Goal: Information Seeking & Learning: Understand process/instructions

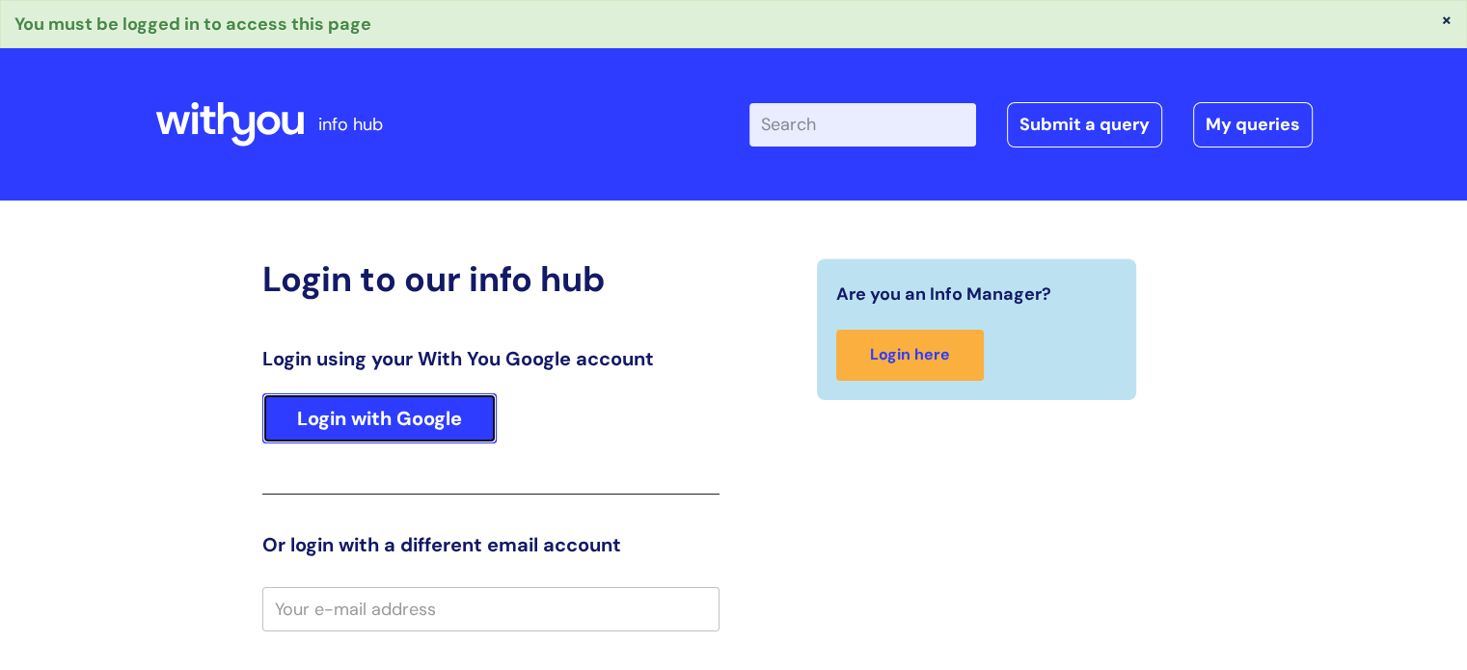
click at [422, 404] on link "Login with Google" at bounding box center [379, 418] width 234 height 50
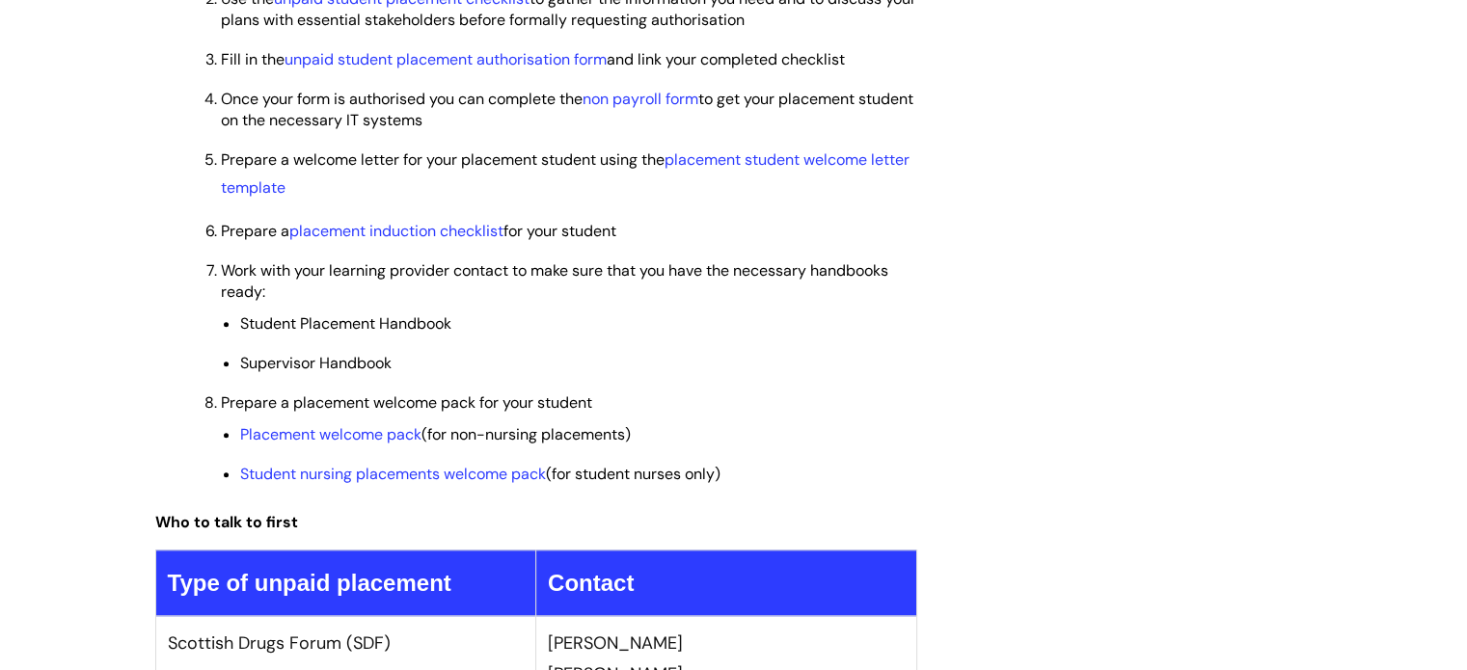
scroll to position [1447, 0]
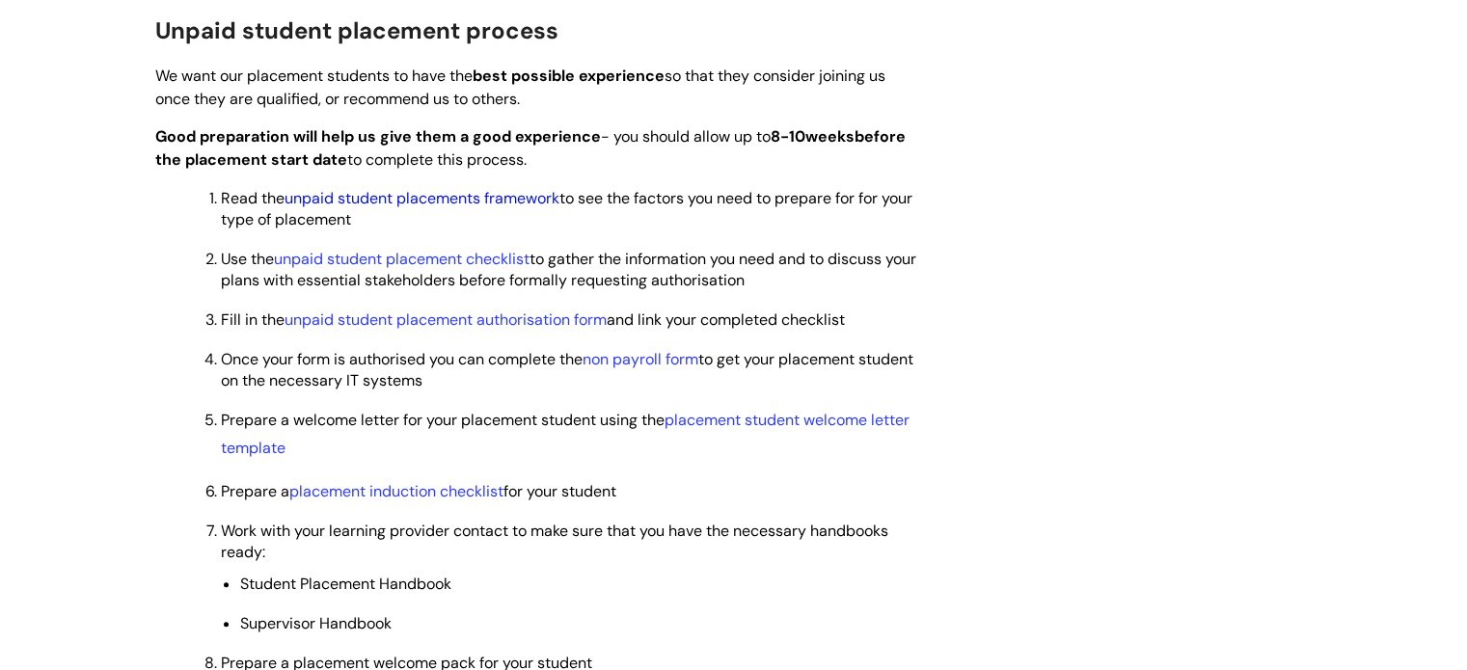
click at [355, 196] on link "unpaid student placements framework" at bounding box center [422, 198] width 275 height 20
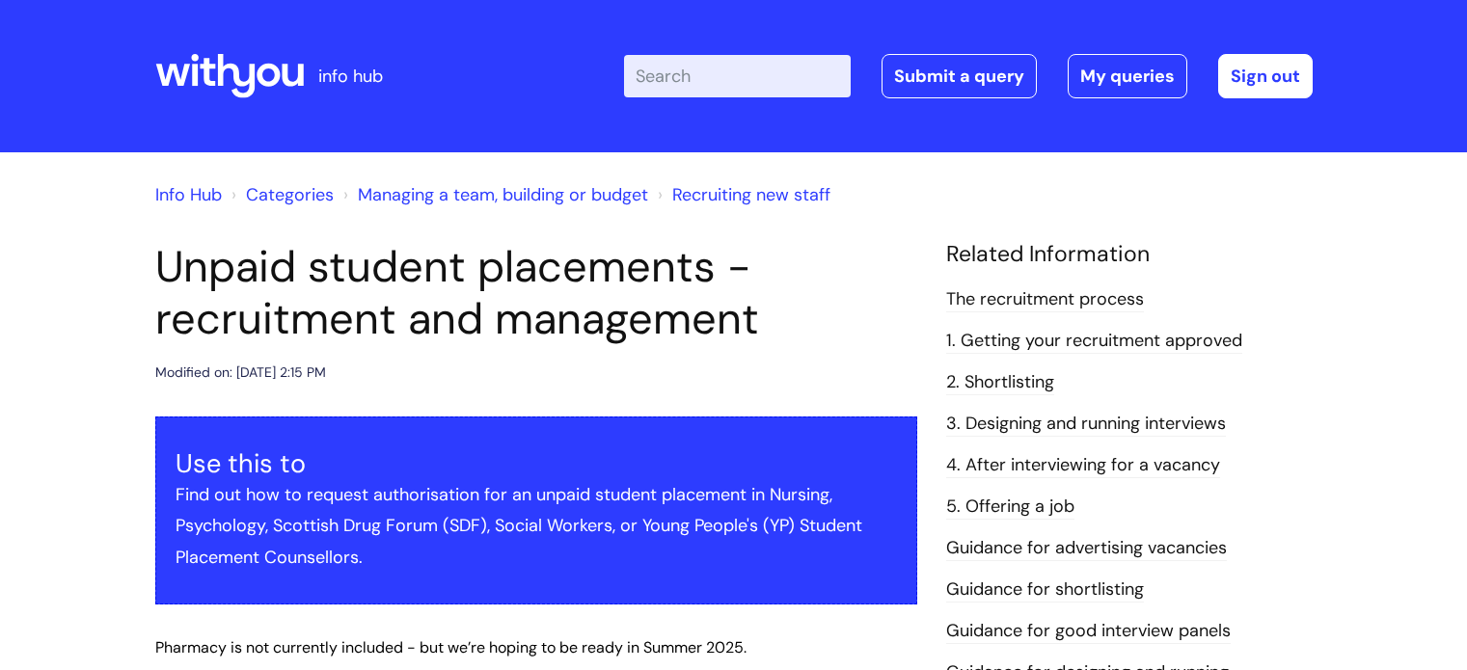
scroll to position [1455, 0]
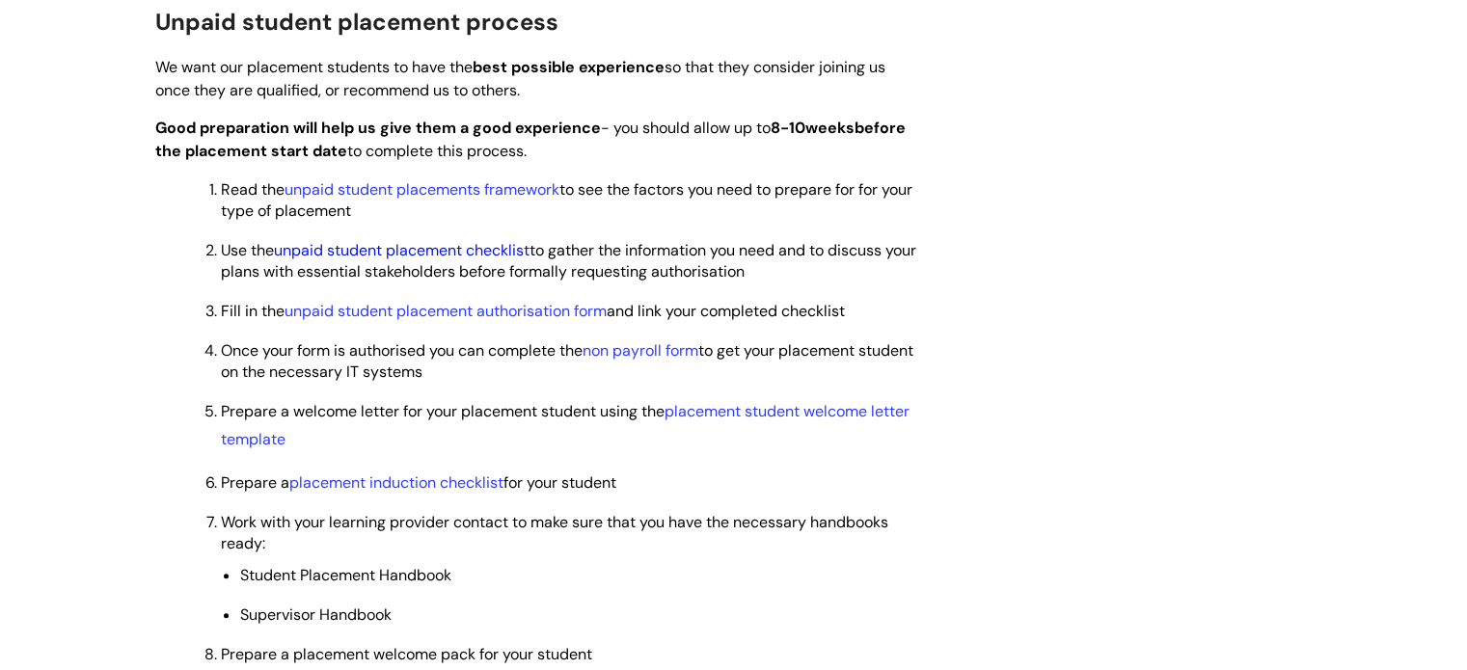
click at [444, 247] on link "unpaid student placement checklist" at bounding box center [402, 250] width 256 height 20
